Goal: Book appointment/travel/reservation

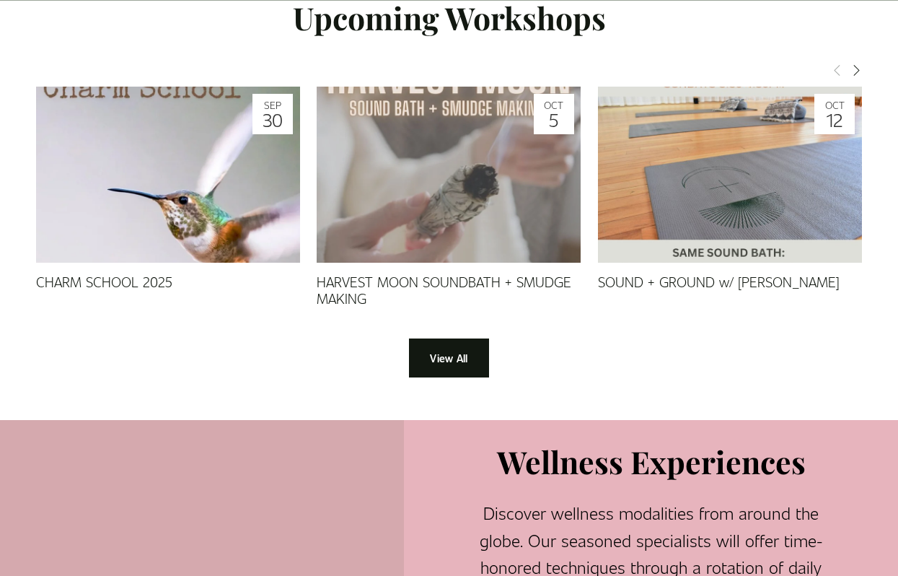
scroll to position [1297, 0]
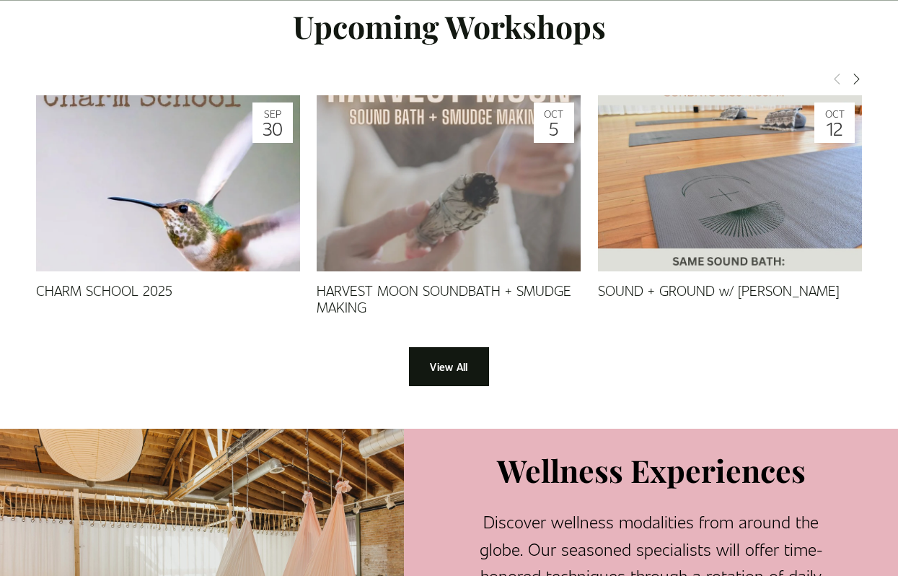
click at [722, 192] on img at bounding box center [730, 183] width 264 height 264
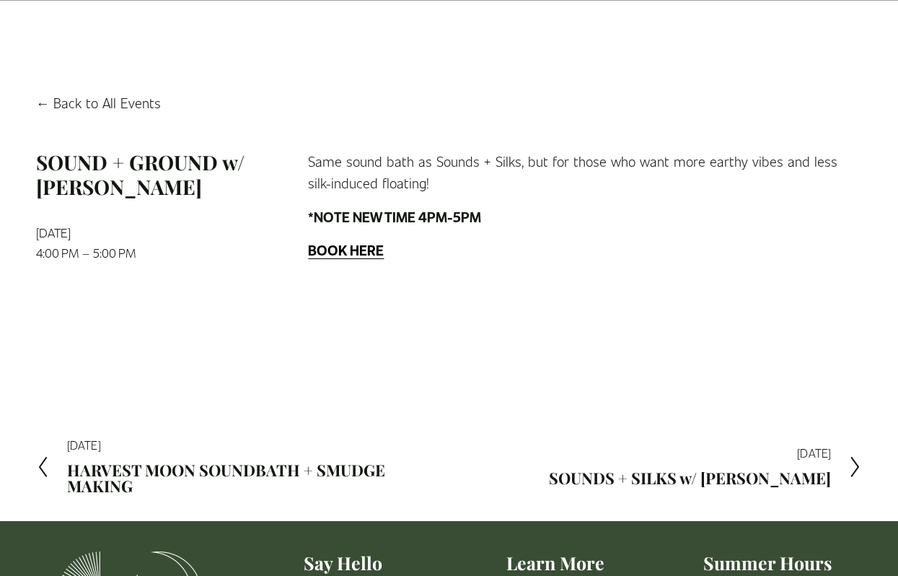
scroll to position [81, 0]
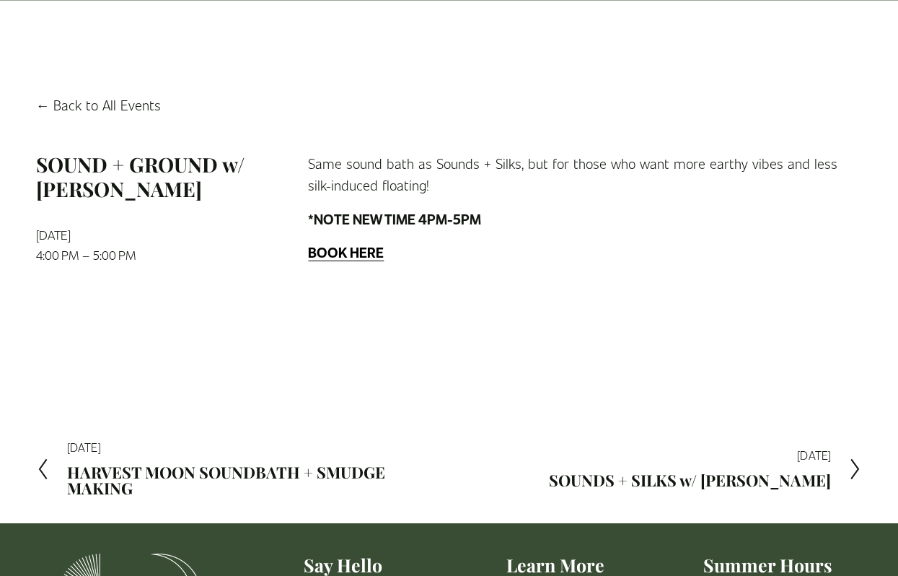
click at [329, 250] on strong "BOOK HERE" at bounding box center [346, 251] width 76 height 19
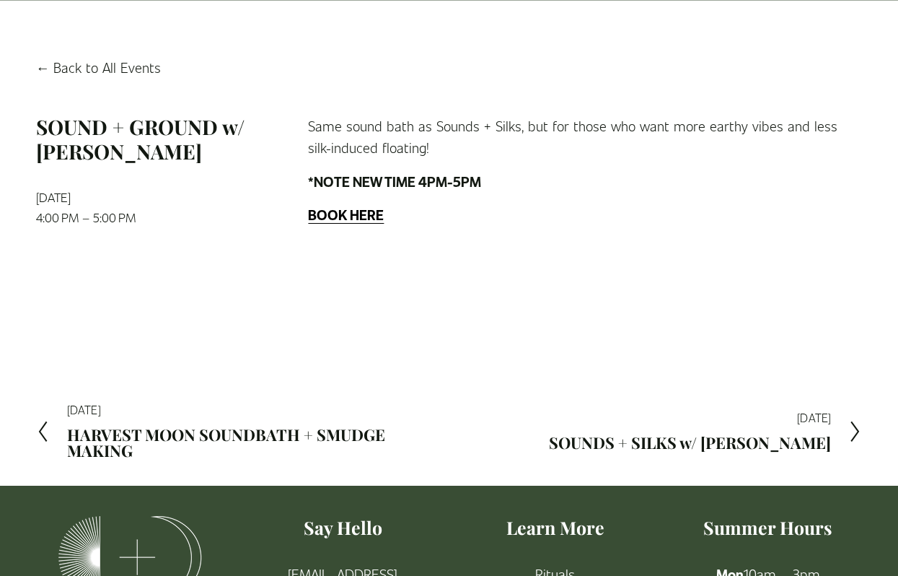
scroll to position [117, 0]
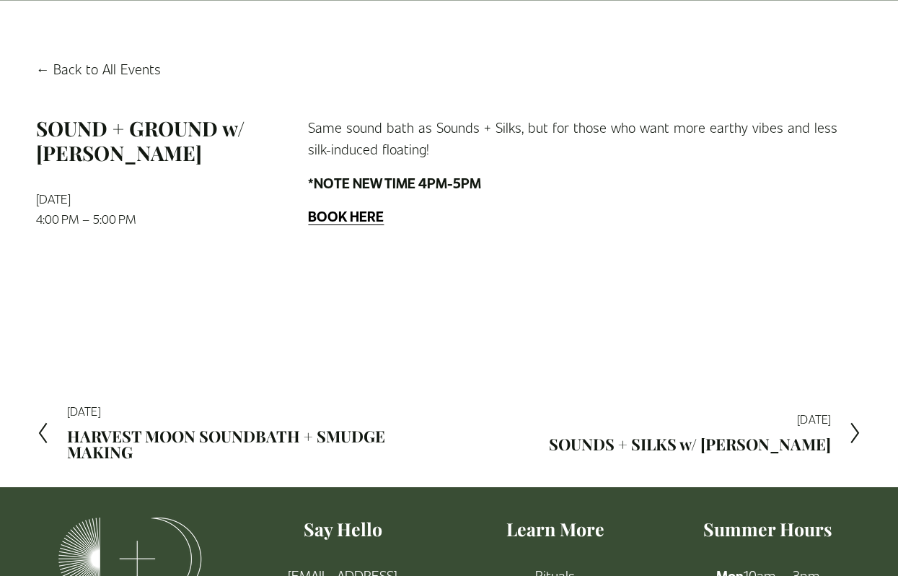
click at [359, 437] on h2 "HARVEST MOON SOUNDBATH + SMUDGE MAKING" at bounding box center [258, 445] width 382 height 32
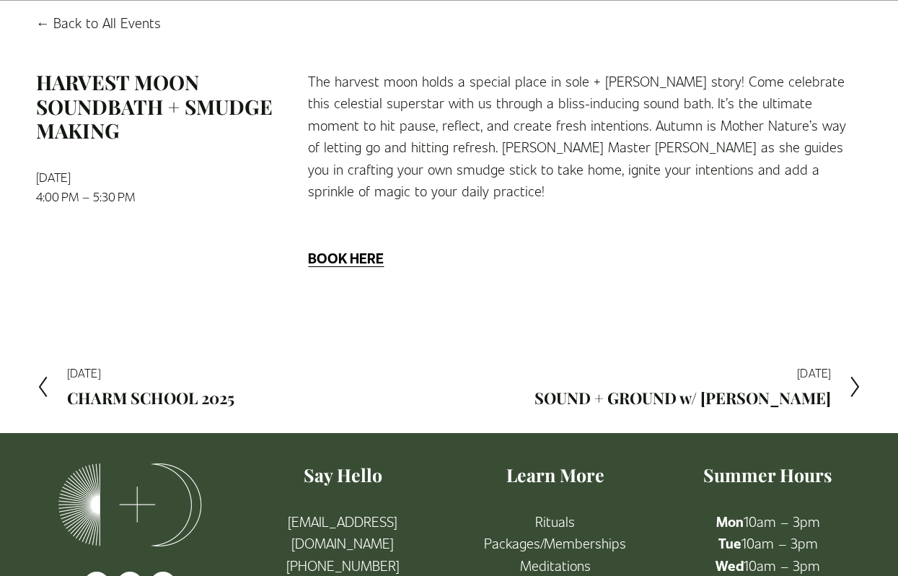
scroll to position [167, 0]
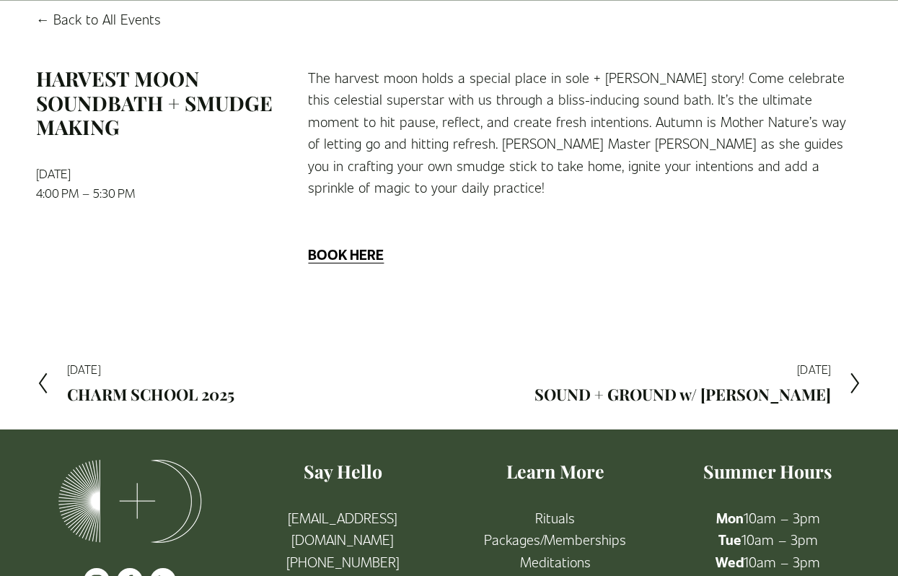
click at [595, 387] on h2 "SOUND + GROUND w/ [PERSON_NAME]" at bounding box center [683, 395] width 297 height 16
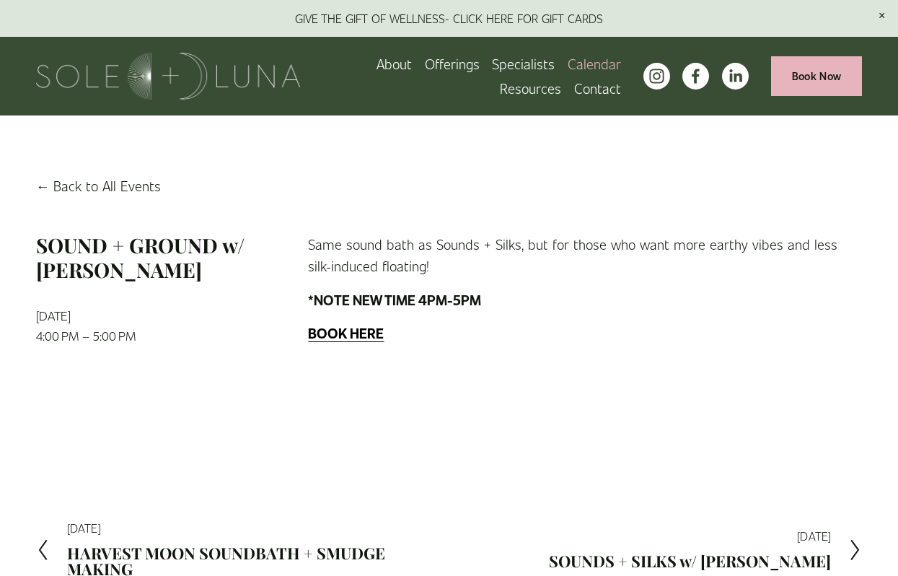
click at [355, 336] on strong "BOOK HERE" at bounding box center [346, 332] width 76 height 19
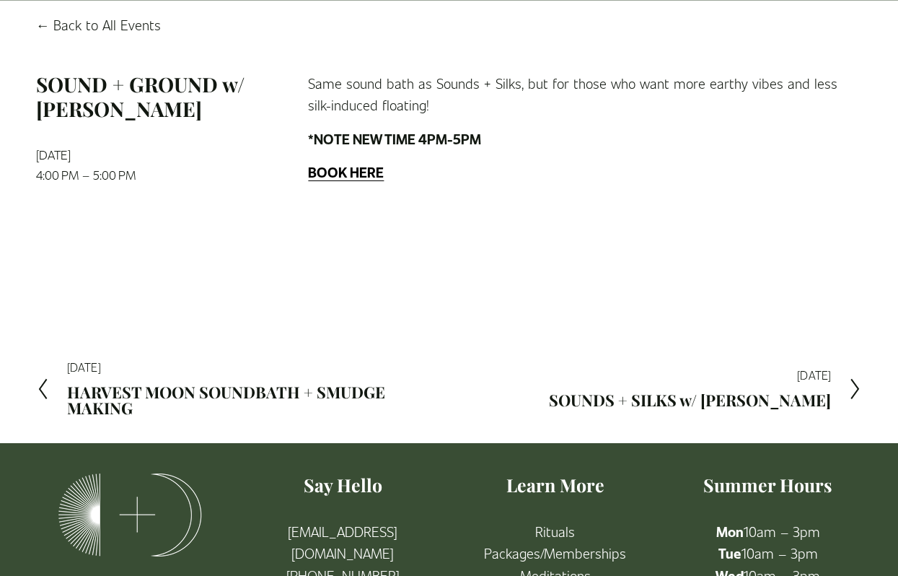
scroll to position [322, 0]
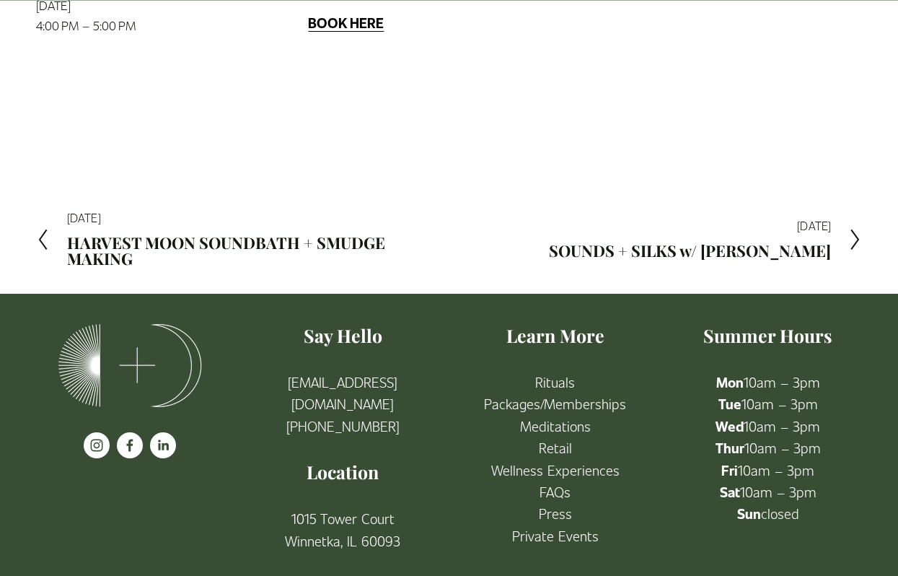
scroll to position [322, 0]
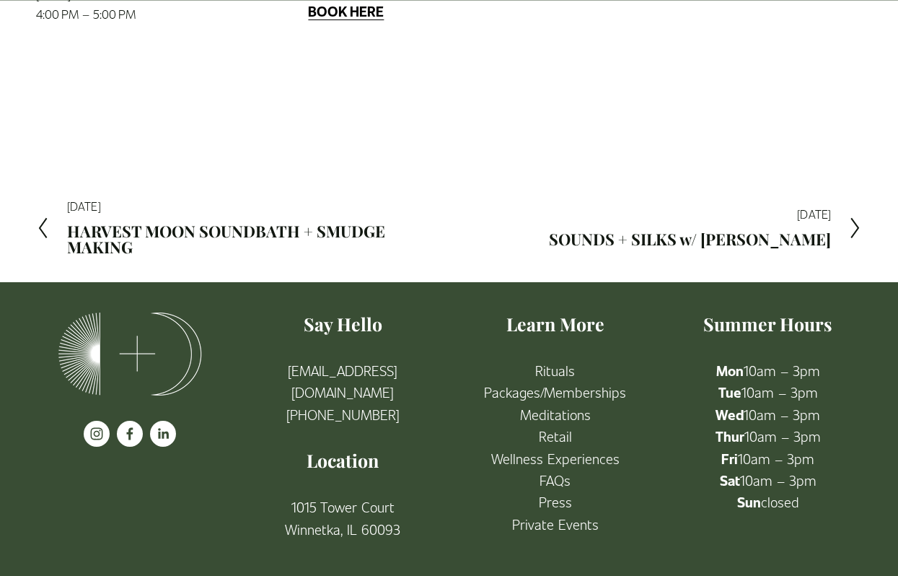
click at [569, 414] on link "Meditations" at bounding box center [555, 414] width 71 height 22
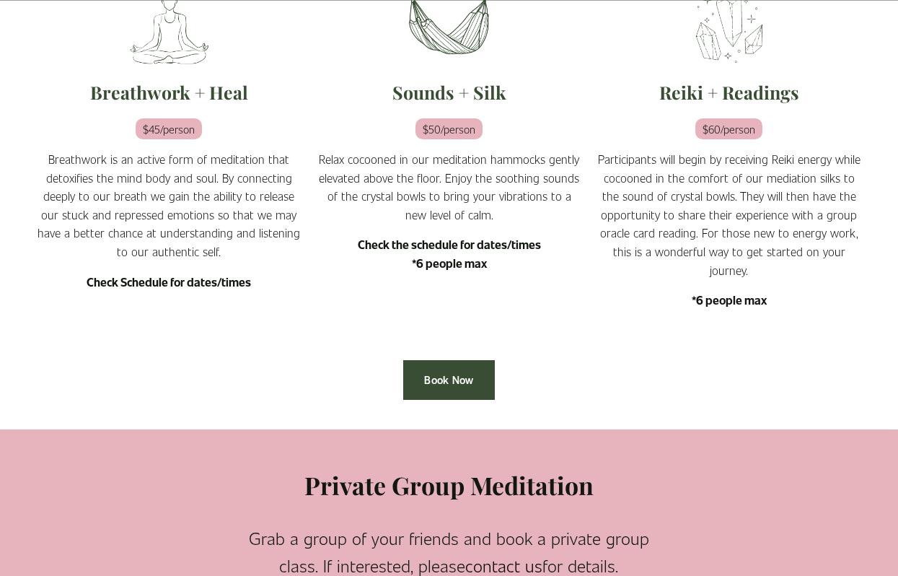
scroll to position [502, 0]
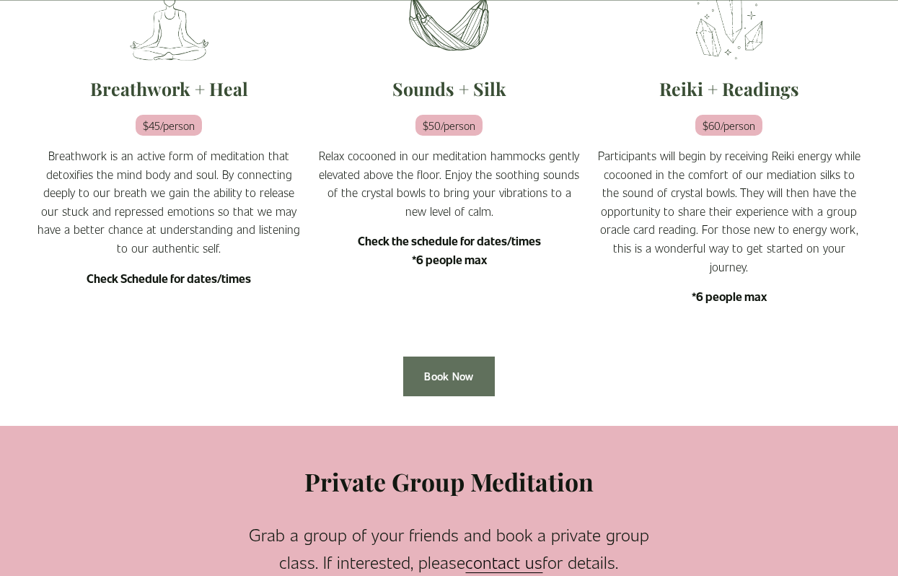
click at [453, 373] on link "Book Now" at bounding box center [448, 376] width 91 height 40
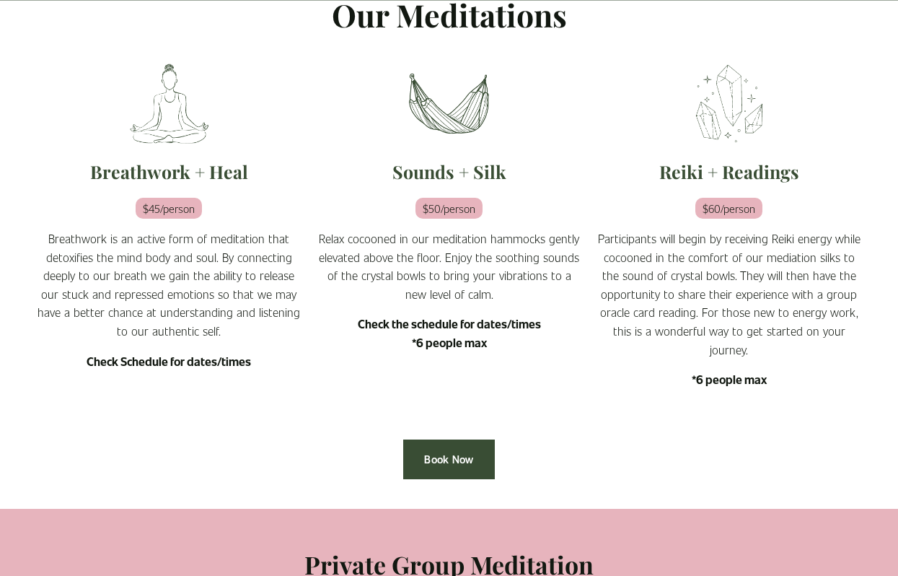
scroll to position [421, 0]
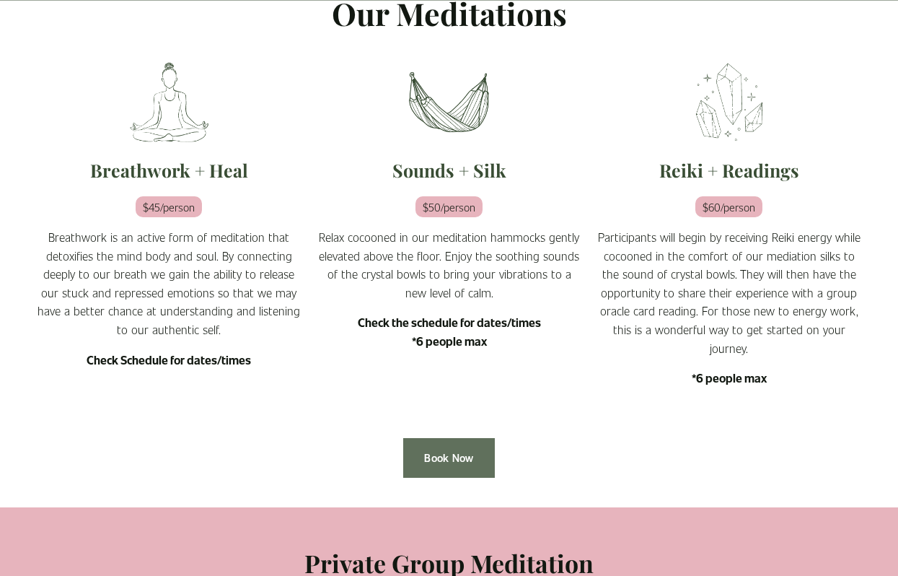
click at [460, 465] on link "Book Now" at bounding box center [448, 458] width 91 height 40
